Goal: Check status

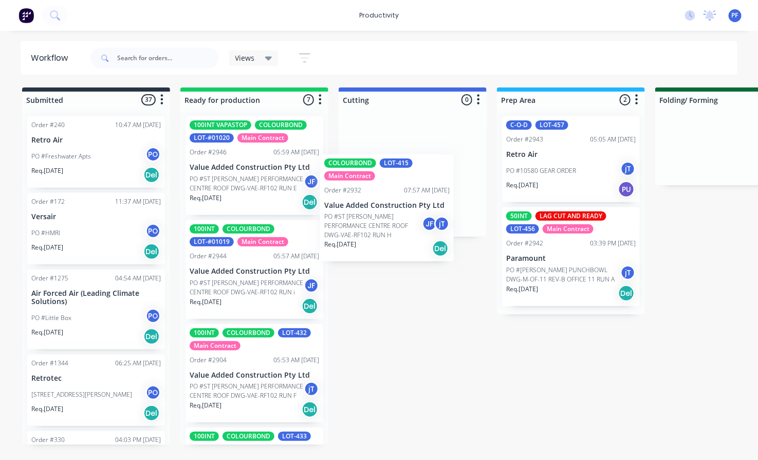
drag, startPoint x: 237, startPoint y: 363, endPoint x: 374, endPoint y: 192, distance: 219.4
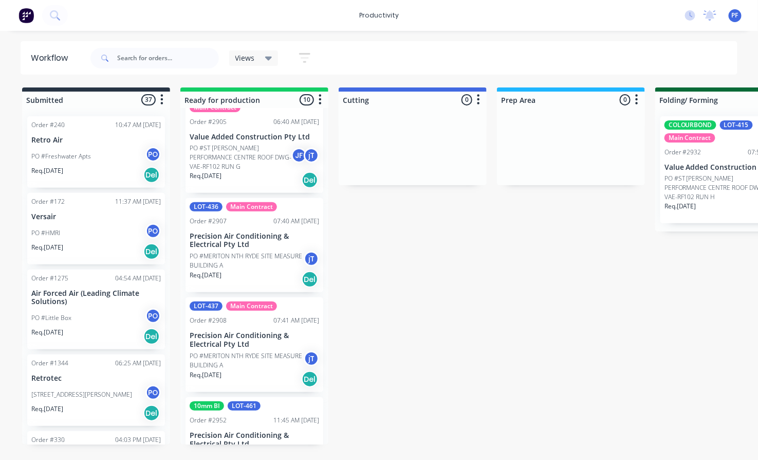
scroll to position [660, 0]
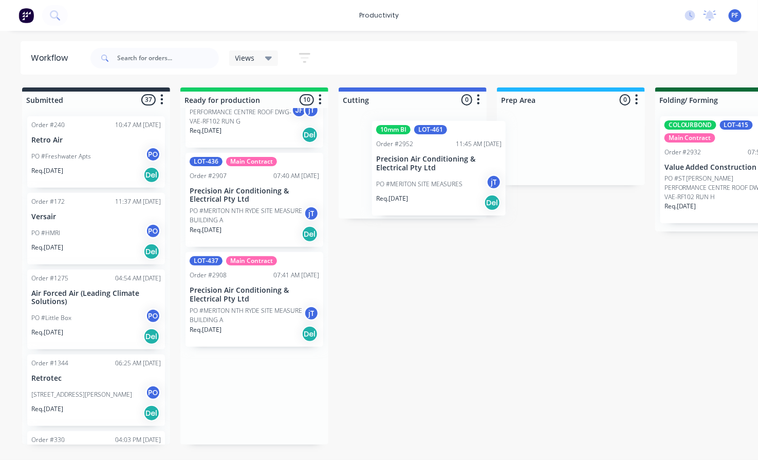
drag, startPoint x: 224, startPoint y: 401, endPoint x: 415, endPoint y: 167, distance: 302.2
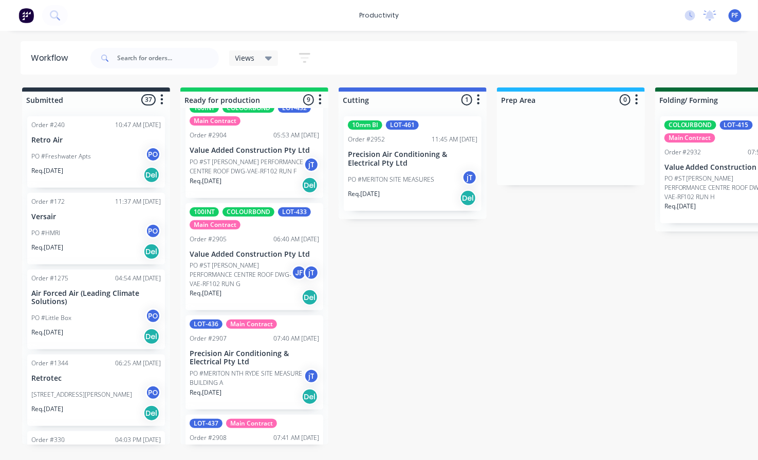
scroll to position [560, 0]
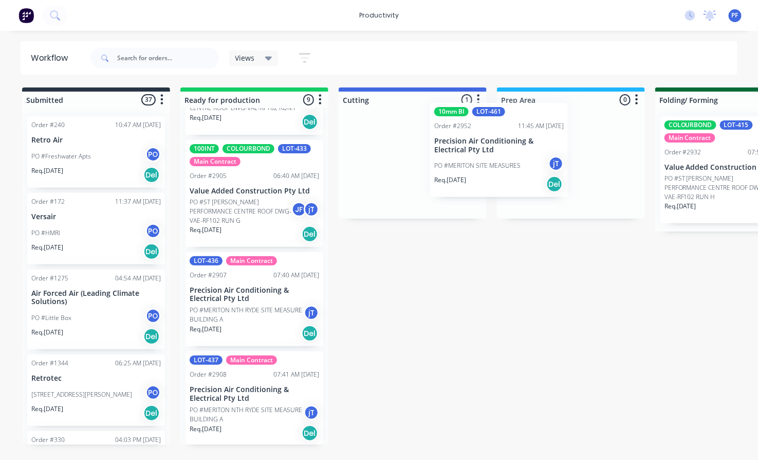
drag, startPoint x: 402, startPoint y: 161, endPoint x: 499, endPoint y: 147, distance: 97.1
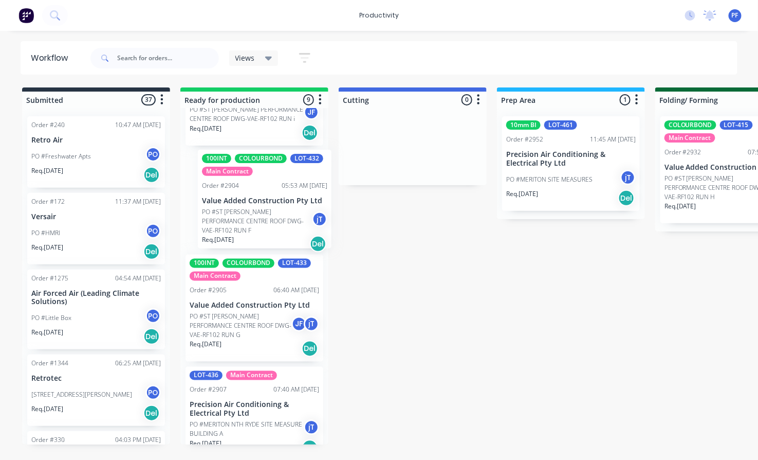
scroll to position [444, 0]
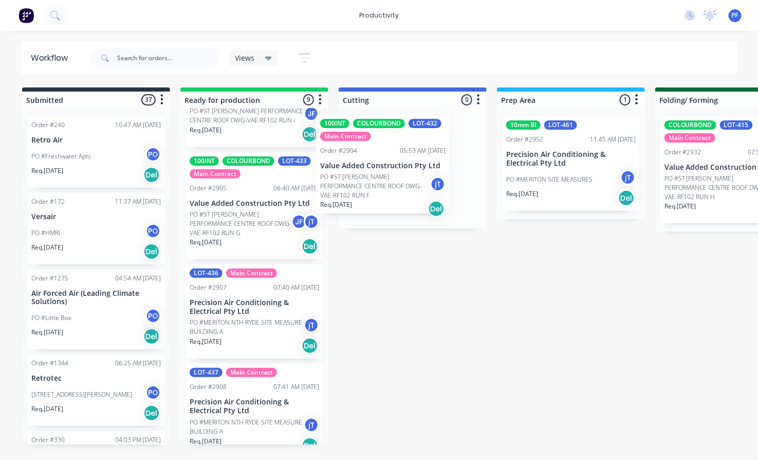
drag, startPoint x: 271, startPoint y: 195, endPoint x: 391, endPoint y: 159, distance: 124.6
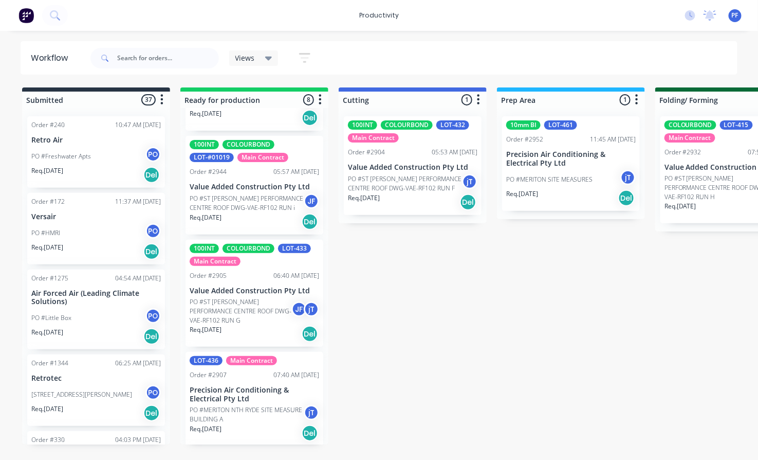
scroll to position [228, 0]
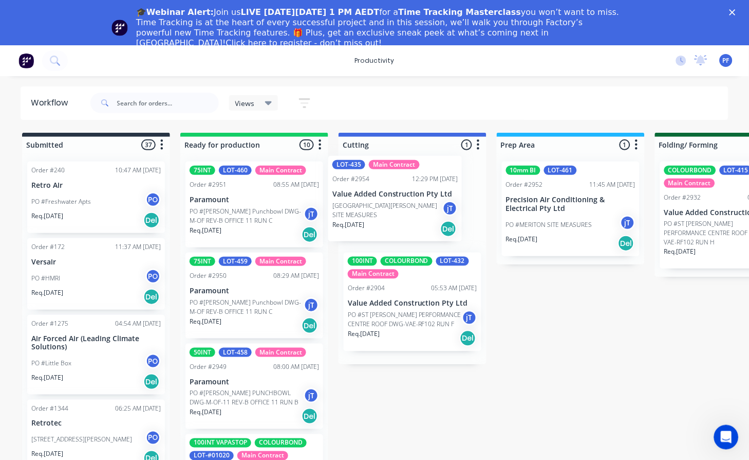
drag, startPoint x: 239, startPoint y: 208, endPoint x: 386, endPoint y: 202, distance: 147.1
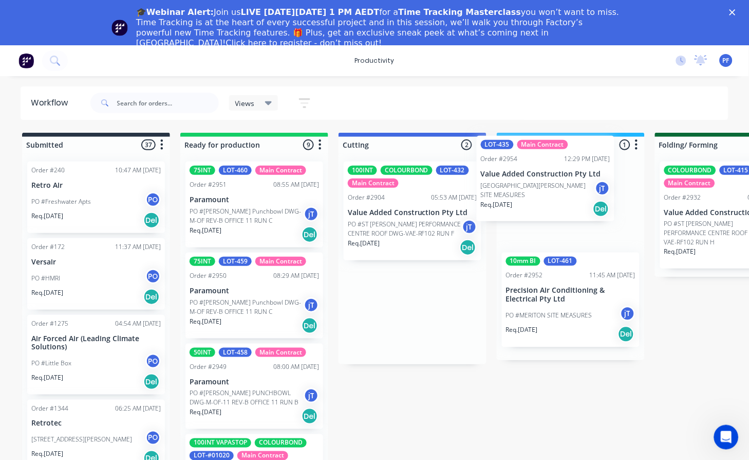
drag, startPoint x: 410, startPoint y: 212, endPoint x: 557, endPoint y: 181, distance: 150.1
